Goal: Check status: Check status

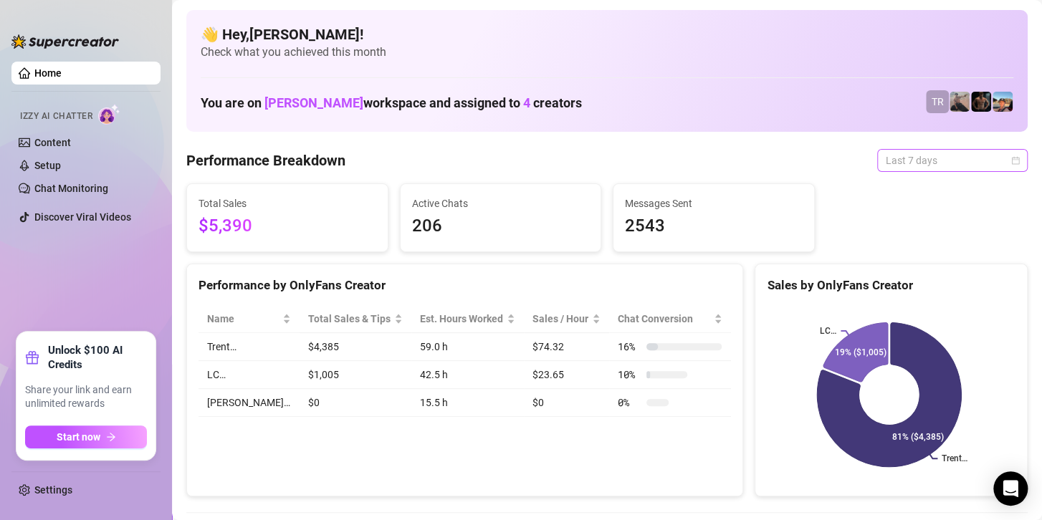
click at [928, 170] on span "Last 7 days" at bounding box center [952, 161] width 133 height 22
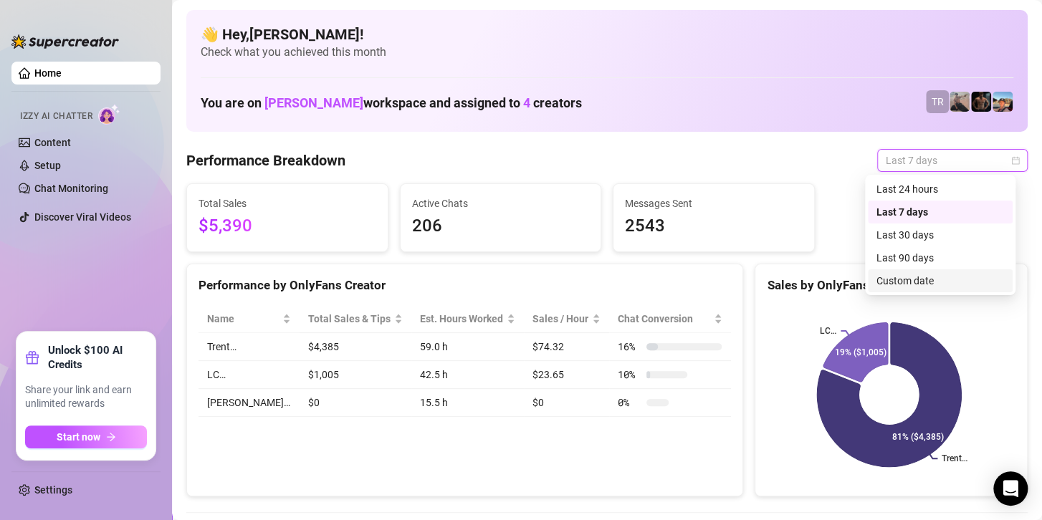
click at [917, 283] on div "Custom date" at bounding box center [941, 281] width 128 height 16
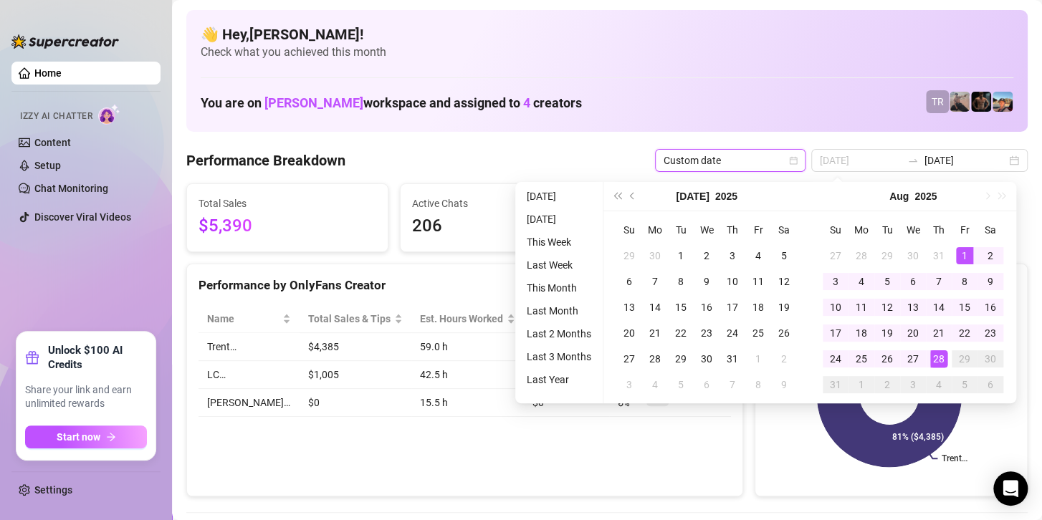
type input "[DATE]"
click at [964, 246] on td "1" at bounding box center [965, 256] width 26 height 26
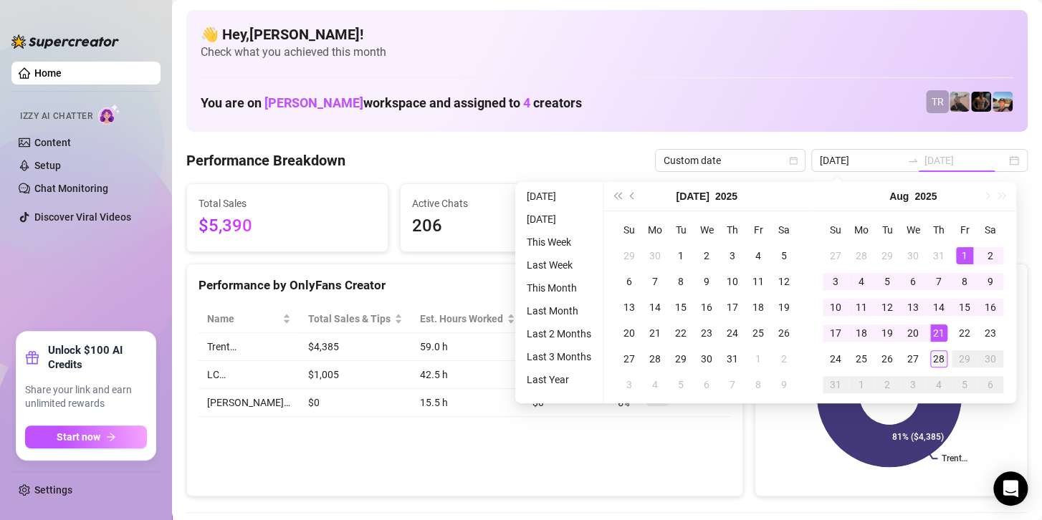
click at [936, 353] on div "28" at bounding box center [939, 359] width 17 height 17
type input "[DATE]"
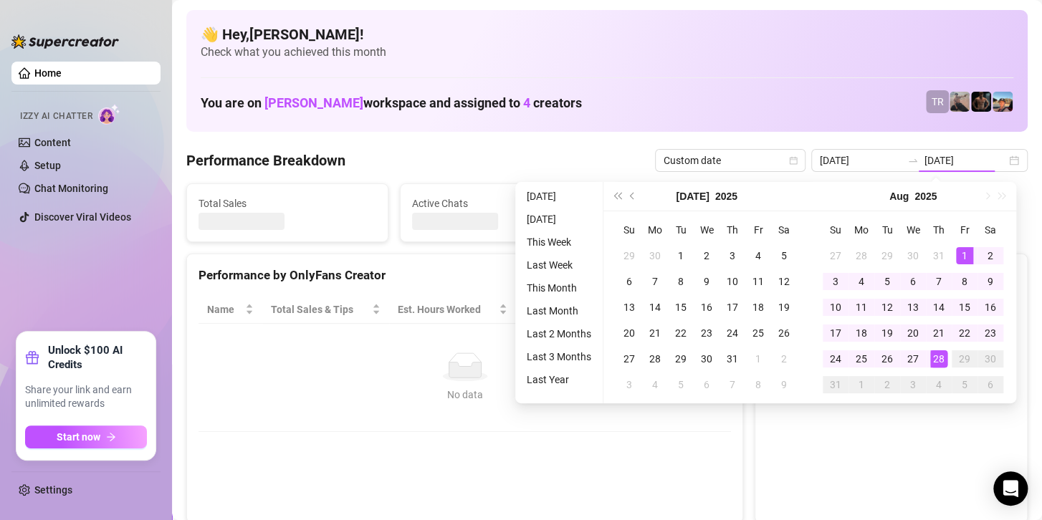
type input "[DATE]"
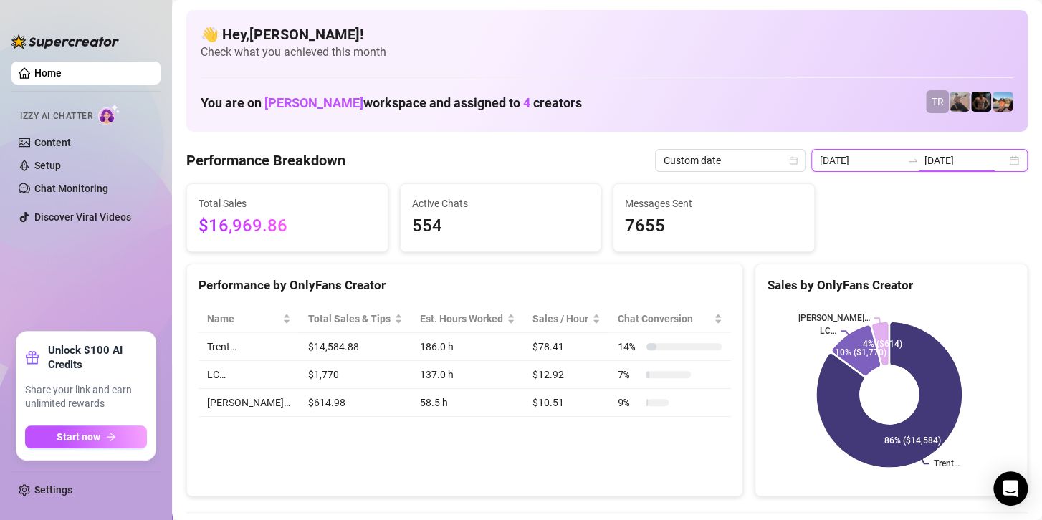
click at [941, 155] on input "[DATE]" at bounding box center [966, 161] width 82 height 16
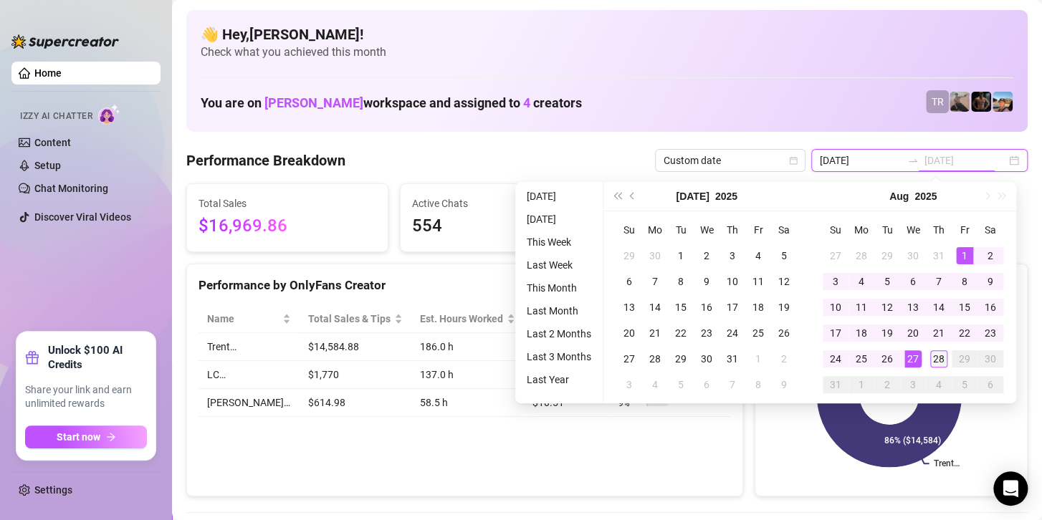
type input "[DATE]"
click at [941, 355] on div "28" at bounding box center [939, 359] width 17 height 17
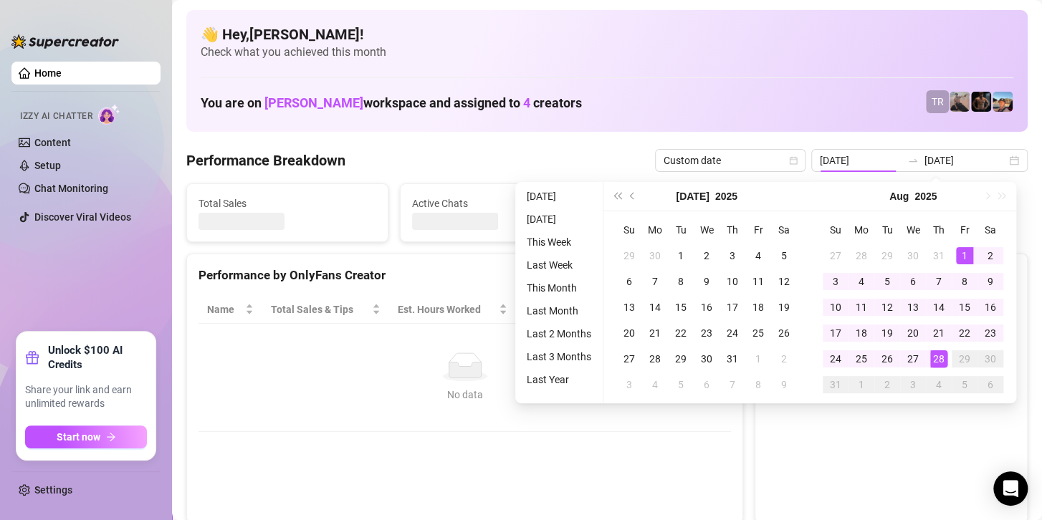
type input "[DATE]"
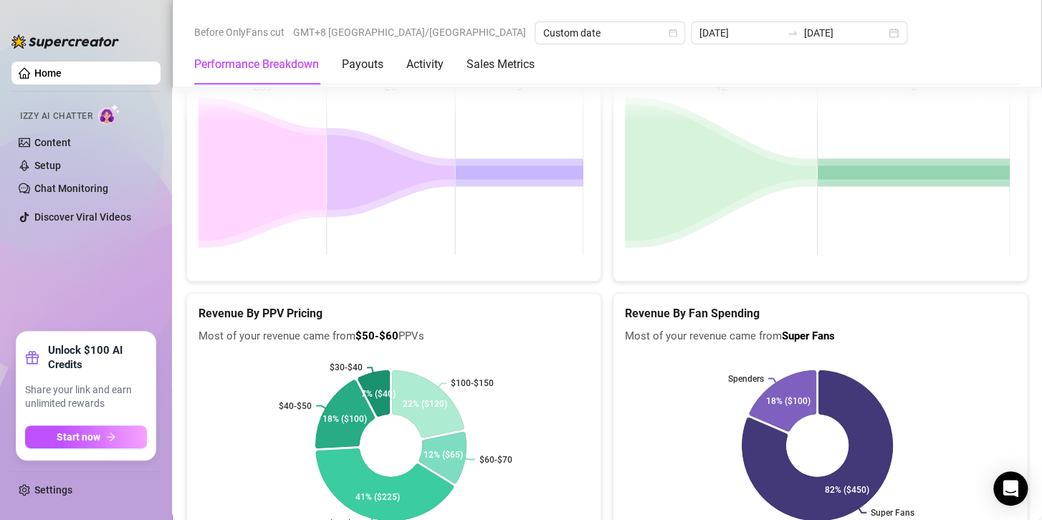
scroll to position [2354, 0]
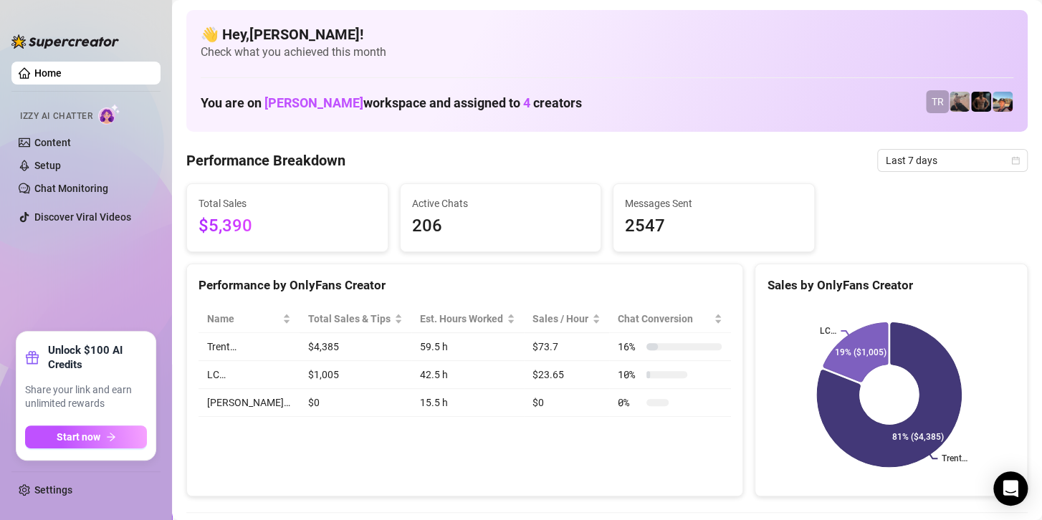
click at [274, 464] on div "Performance by OnlyFans Creator Name Total Sales & Tips Est. Hours Worked Sales…" at bounding box center [464, 381] width 557 height 234
click at [963, 161] on span "Last 7 days" at bounding box center [952, 161] width 133 height 22
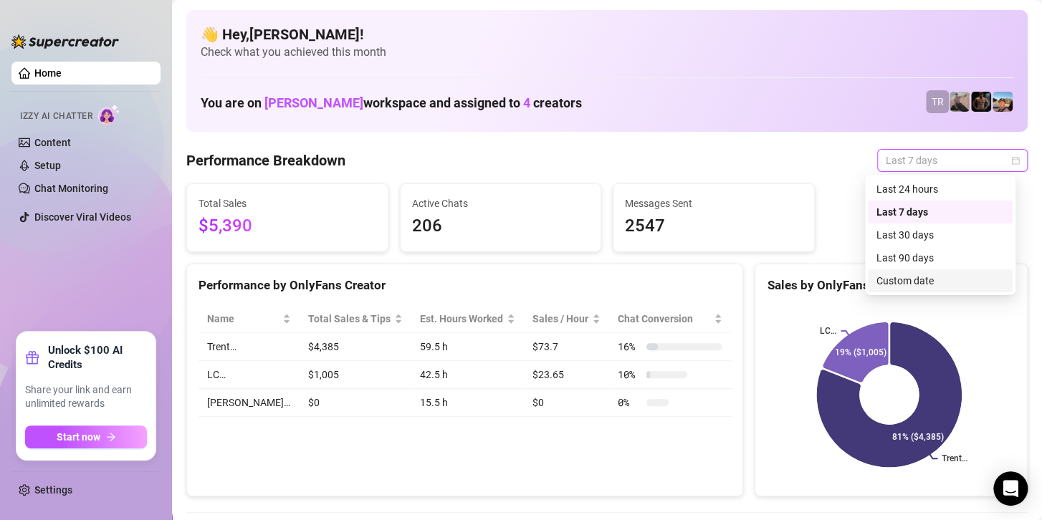
click at [914, 275] on div "Custom date" at bounding box center [941, 281] width 128 height 16
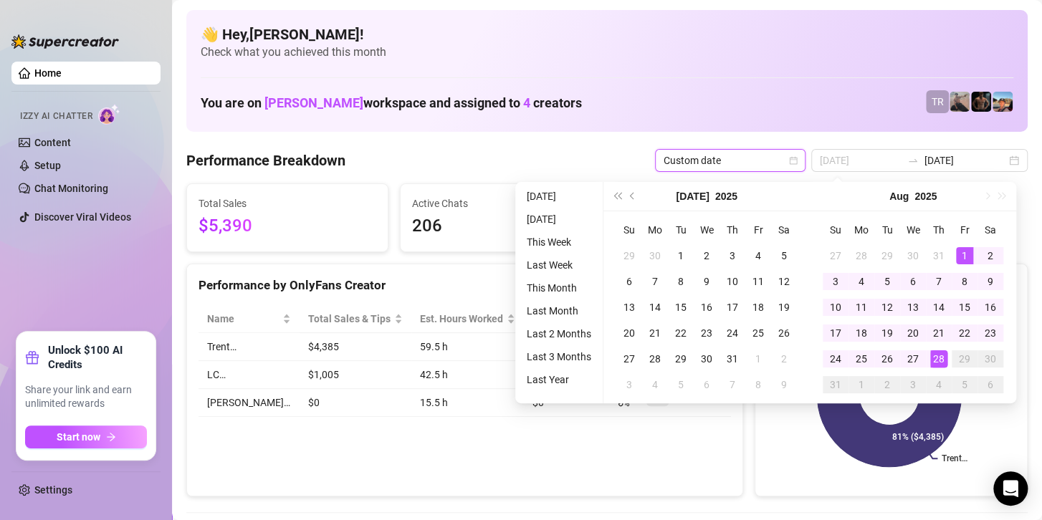
type input "[DATE]"
click at [961, 256] on div "1" at bounding box center [964, 255] width 17 height 17
click at [938, 358] on div "28" at bounding box center [939, 359] width 17 height 17
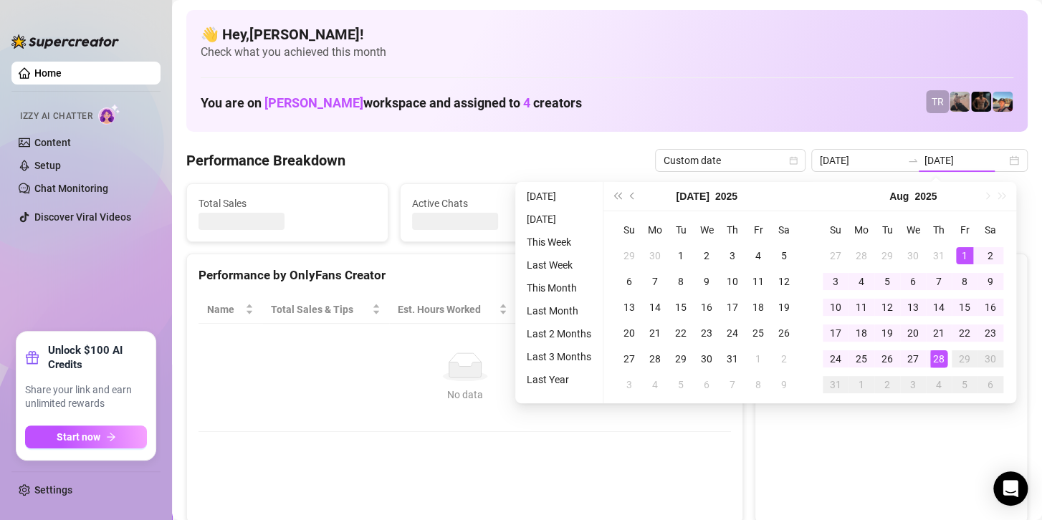
type input "[DATE]"
